Goal: Task Accomplishment & Management: Manage account settings

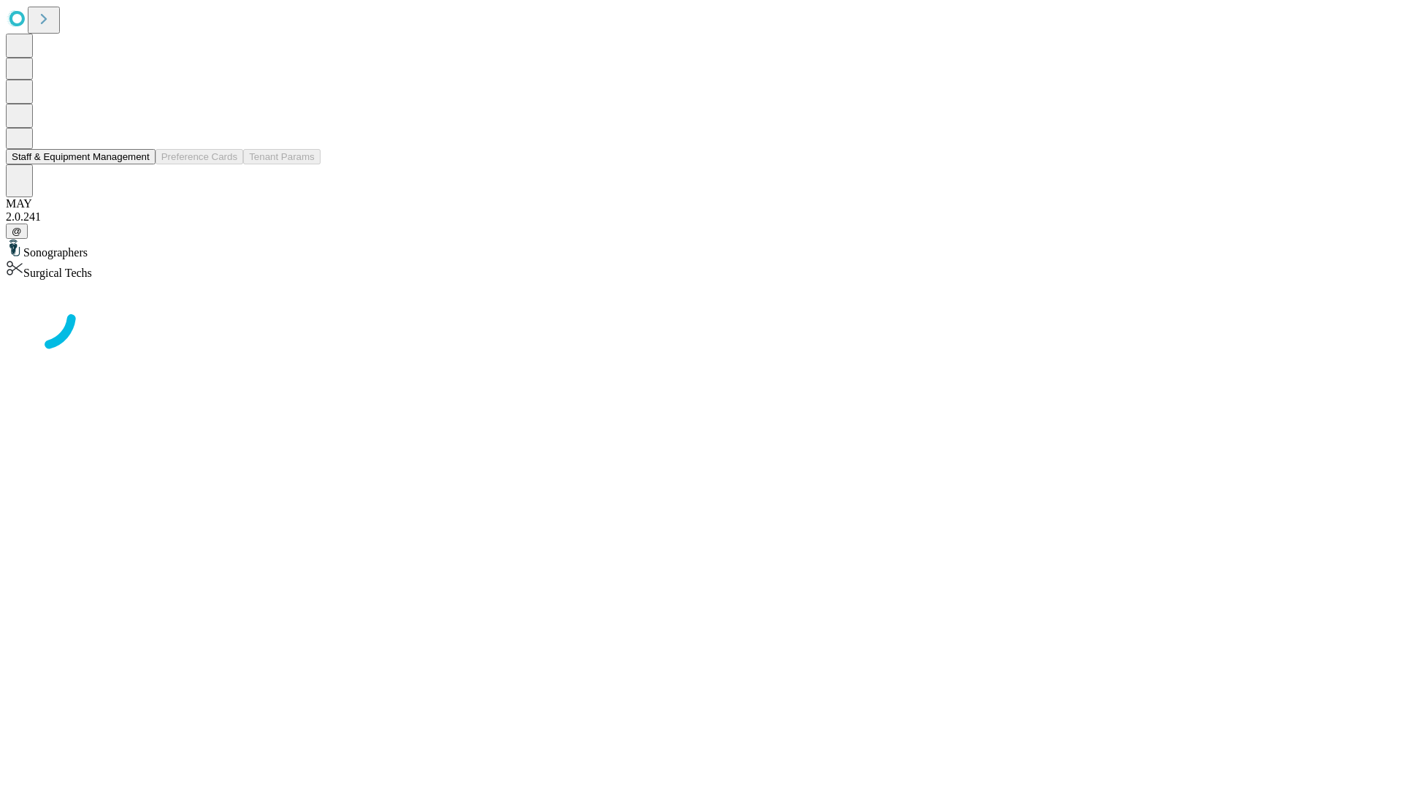
click at [139, 164] on button "Staff & Equipment Management" at bounding box center [81, 156] width 150 height 15
